Goal: Task Accomplishment & Management: Manage account settings

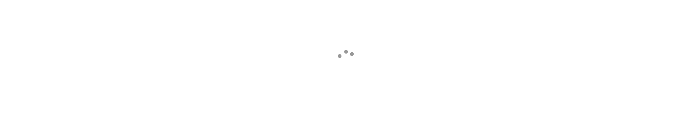
click at [135, 79] on div at bounding box center [346, 100] width 692 height 129
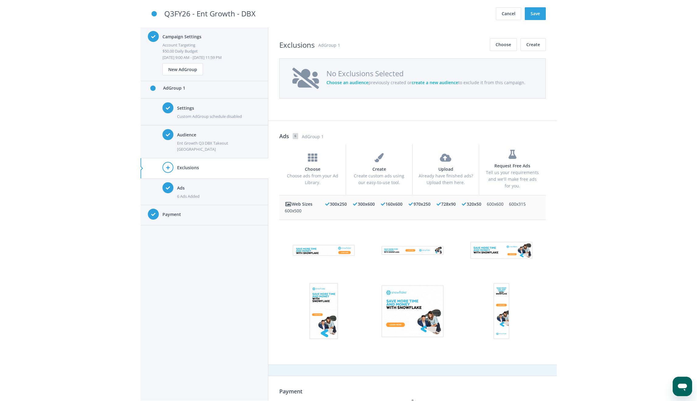
click at [644, 129] on main "Campaign Settings Account Targeting $50.00 Daily Budget [DATE] 9:00 AM - [DATE]…" at bounding box center [348, 214] width 697 height 374
drag, startPoint x: 515, startPoint y: 11, endPoint x: -43, endPoint y: 165, distance: 578.0
click at [0, 129] on html "Skip to main content Q3FY26 - Ent Growth - DBX Cancel Save Campaign Settings Ac…" at bounding box center [348, 200] width 697 height 401
drag, startPoint x: 201, startPoint y: 147, endPoint x: 98, endPoint y: 47, distance: 143.2
click at [201, 129] on div "[GEOGRAPHIC_DATA]" at bounding box center [219, 149] width 84 height 6
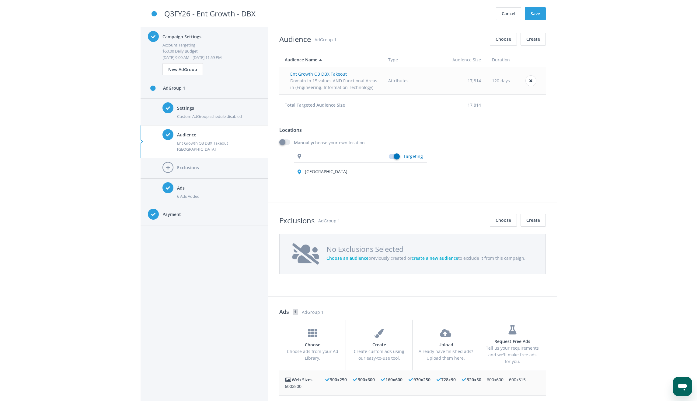
scroll to position [431, 0]
